Goal: Book appointment/travel/reservation

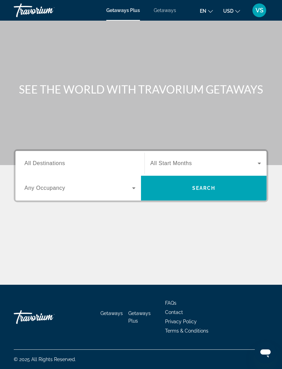
click at [166, 9] on span "Getaways" at bounding box center [165, 10] width 22 height 5
click at [42, 165] on span "All Destinations" at bounding box center [44, 163] width 41 height 6
click at [42, 165] on input "Destination All Destinations" at bounding box center [79, 163] width 111 height 8
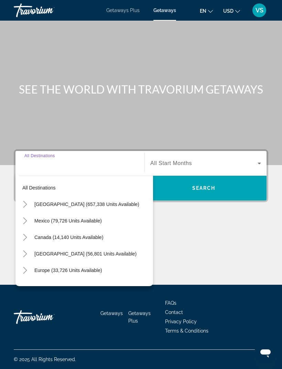
scroll to position [22, 0]
click at [24, 201] on icon "Toggle United States (657,338 units available)" at bounding box center [25, 204] width 7 height 7
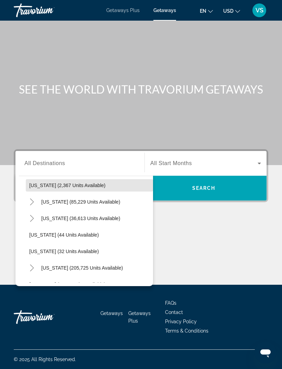
scroll to position [69, 0]
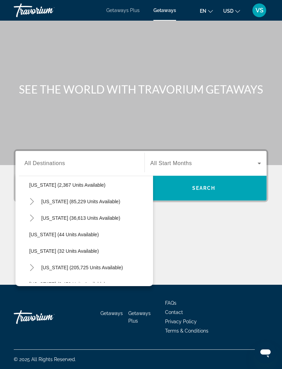
click at [34, 264] on icon "Toggle Florida (205,725 units available)" at bounding box center [32, 267] width 7 height 7
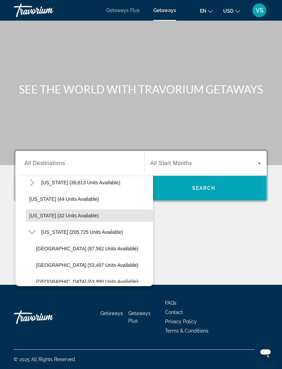
scroll to position [110, 0]
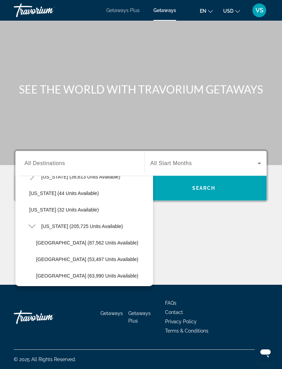
click at [55, 223] on span "Florida (205,725 units available)" at bounding box center [81, 225] width 81 height 5
type input "**********"
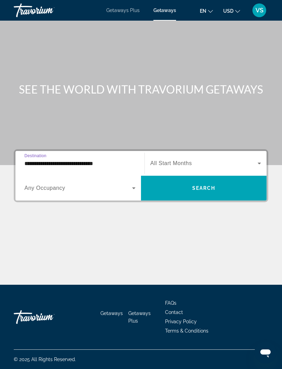
click at [184, 160] on span "All Start Months" at bounding box center [171, 163] width 42 height 6
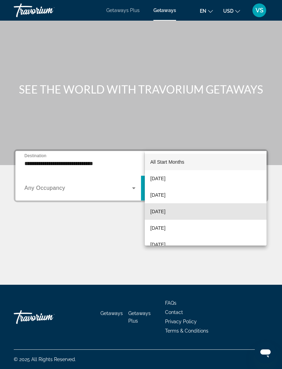
click at [187, 210] on mat-option "November 2025" at bounding box center [206, 211] width 122 height 16
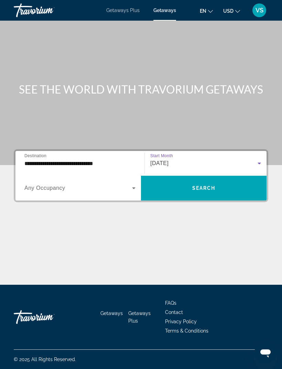
click at [202, 185] on span "Search" at bounding box center [203, 187] width 23 height 5
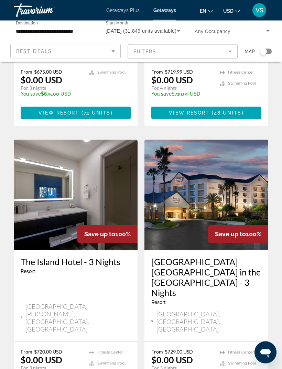
scroll to position [1292, 0]
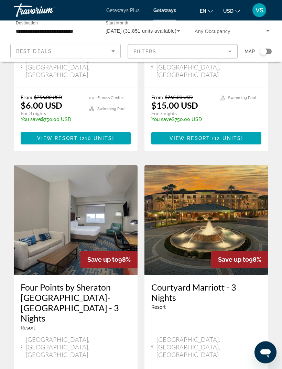
scroll to position [1302, 0]
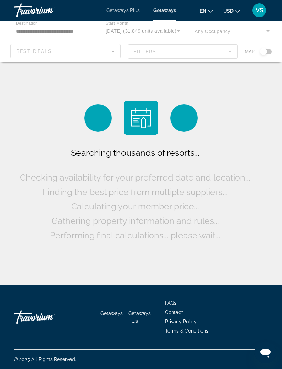
click at [42, 32] on div "Main content" at bounding box center [141, 41] width 282 height 41
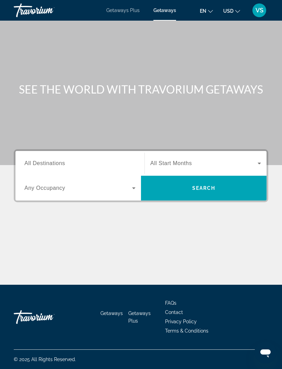
click at [59, 166] on span "All Destinations" at bounding box center [44, 163] width 41 height 6
click at [59, 166] on input "Destination All Destinations" at bounding box center [79, 163] width 111 height 8
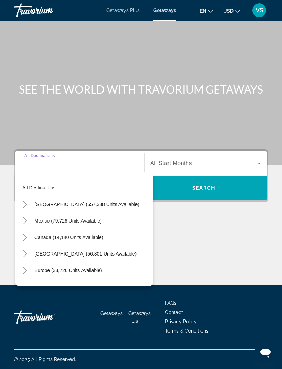
scroll to position [22, 0]
click at [24, 201] on icon "Toggle United States (657,338 units available)" at bounding box center [25, 204] width 4 height 7
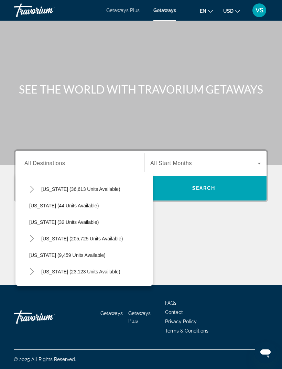
click at [34, 235] on icon "Toggle Florida (205,725 units available)" at bounding box center [32, 238] width 7 height 7
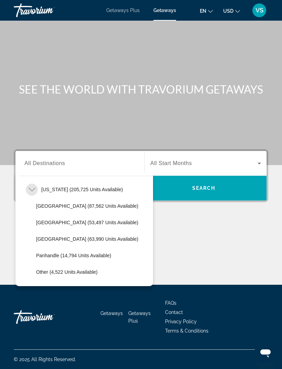
scroll to position [152, 0]
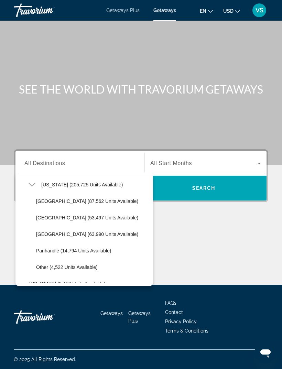
click at [46, 215] on span "East Coast (53,497 units available)" at bounding box center [87, 217] width 102 height 5
type input "**********"
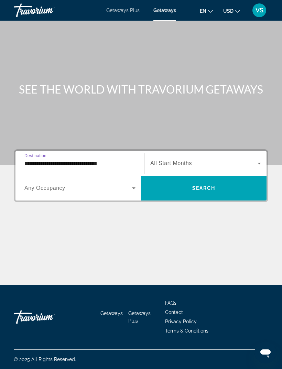
click at [190, 154] on div "Search widget" at bounding box center [205, 163] width 111 height 19
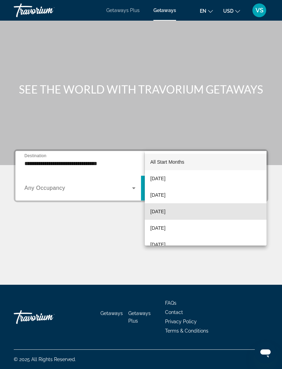
click at [165, 213] on span "November 2025" at bounding box center [157, 211] width 15 height 8
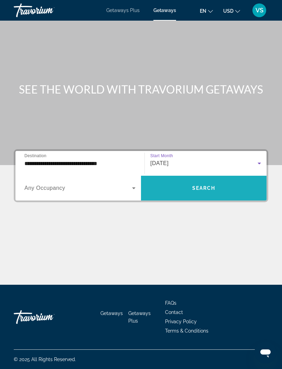
click at [190, 180] on span "Search widget" at bounding box center [203, 188] width 125 height 16
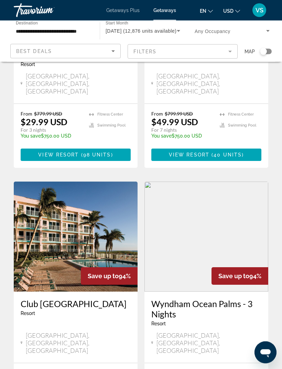
scroll to position [682, 0]
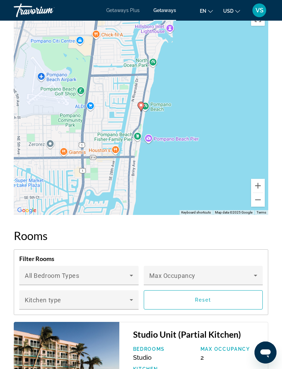
scroll to position [1427, 0]
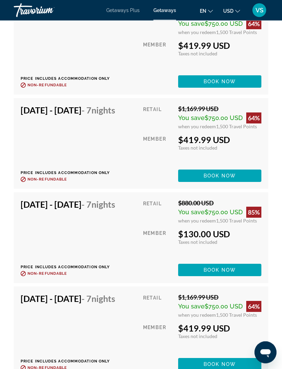
scroll to position [4069, 0]
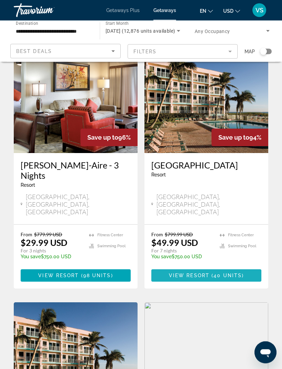
click at [205, 273] on span "View Resort" at bounding box center [189, 275] width 41 height 5
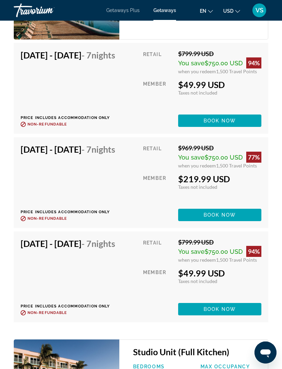
scroll to position [2210, 0]
